Goal: Find contact information: Find contact information

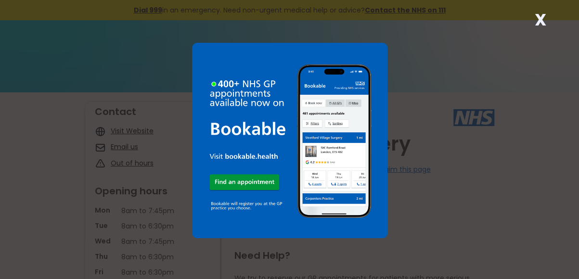
click at [543, 15] on strong "X" at bounding box center [541, 19] width 12 height 23
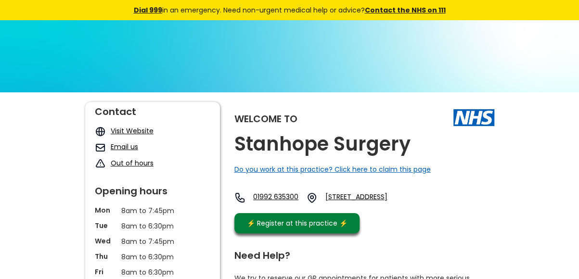
click at [125, 149] on link "Email us" at bounding box center [124, 147] width 27 height 10
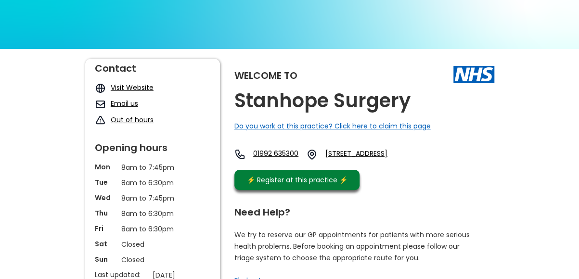
scroll to position [96, 0]
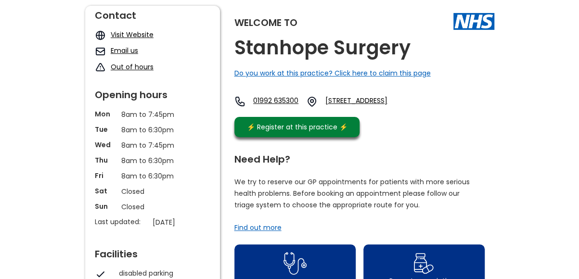
click at [127, 47] on link "Email us" at bounding box center [124, 51] width 27 height 10
click at [126, 51] on link "Email us" at bounding box center [124, 51] width 27 height 10
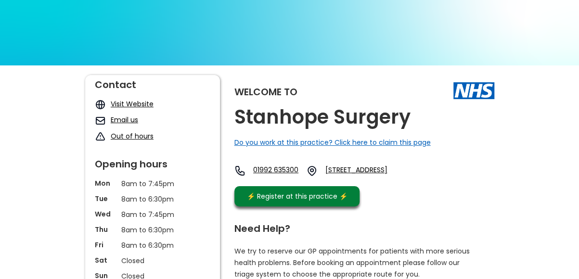
scroll to position [0, 0]
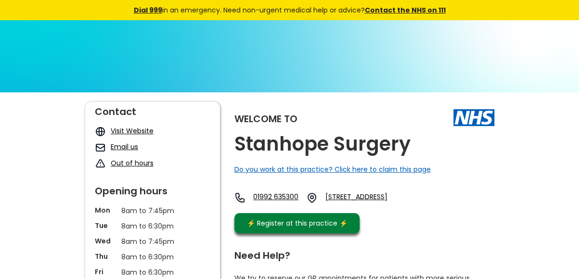
click at [130, 125] on div "Contact Visit Website Email us Out of hours" at bounding box center [152, 135] width 115 height 67
click at [132, 130] on link "Visit Website" at bounding box center [132, 131] width 43 height 10
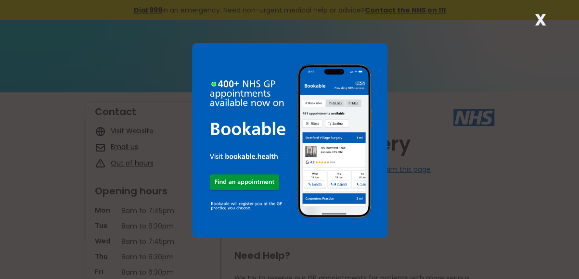
click at [535, 19] on strong "X" at bounding box center [541, 19] width 12 height 23
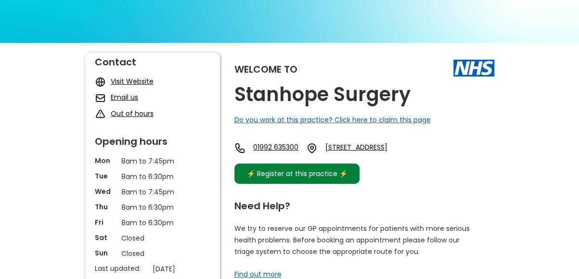
scroll to position [48, 0]
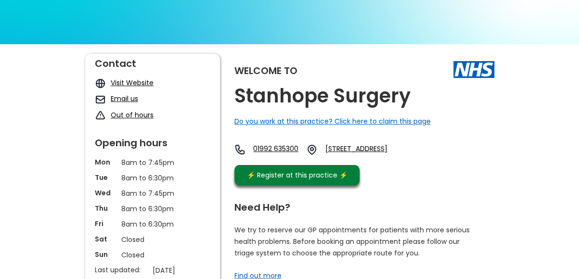
click at [124, 97] on link "Email us" at bounding box center [124, 99] width 27 height 10
